Goal: Check status: Check status

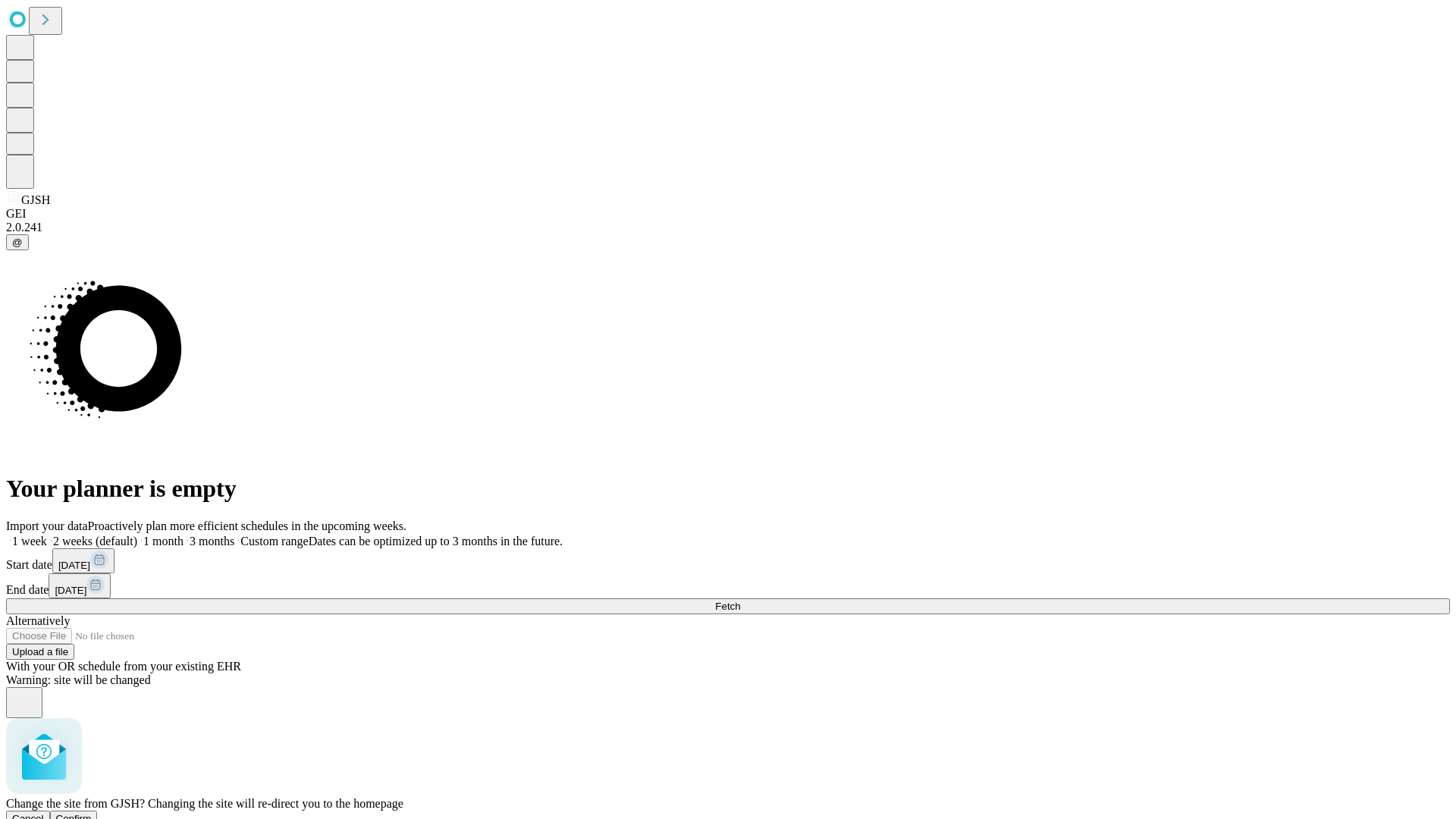
click at [91, 813] on span "Confirm" at bounding box center [74, 819] width 36 height 12
click at [47, 535] on label "1 week" at bounding box center [26, 540] width 41 height 13
click at [740, 601] on span "Fetch" at bounding box center [728, 607] width 25 height 12
